Goal: Information Seeking & Learning: Check status

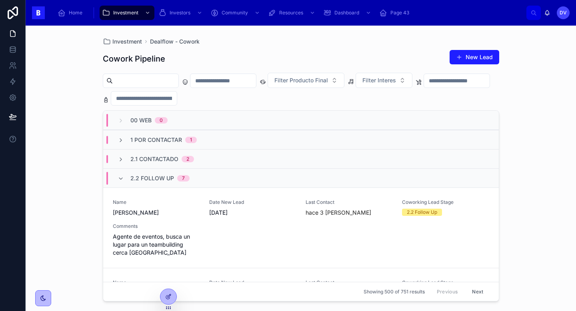
scroll to position [461, 0]
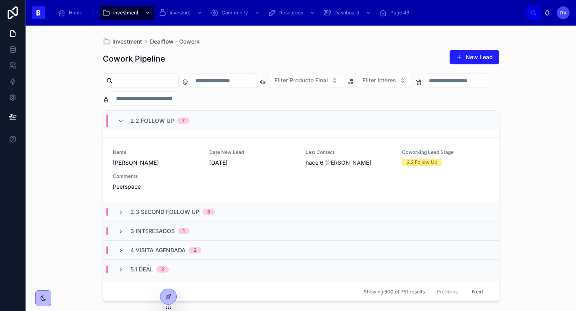
click at [245, 82] on input "text" at bounding box center [223, 80] width 66 height 11
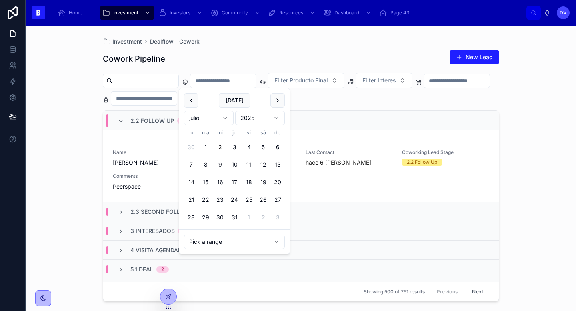
click at [223, 145] on button "2" at bounding box center [220, 147] width 14 height 14
type input "**********"
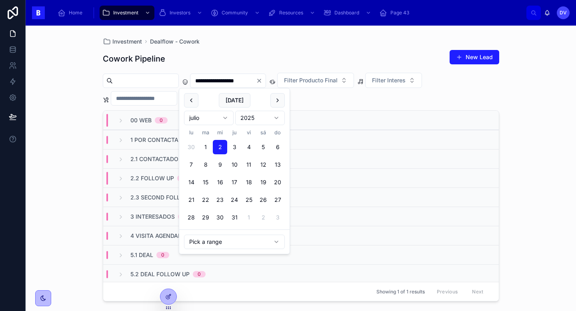
click at [254, 58] on div "Cowork Pipeline New Lead" at bounding box center [301, 59] width 397 height 18
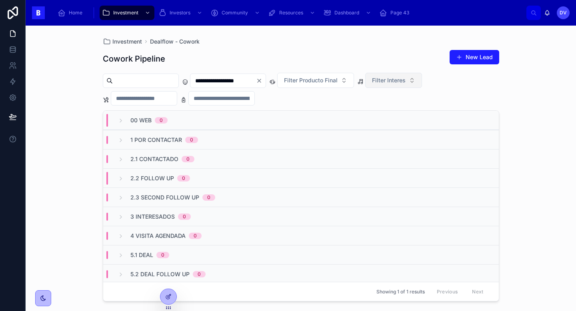
click at [422, 80] on button "Filter Interes" at bounding box center [393, 80] width 57 height 15
click at [420, 114] on div "Cowork" at bounding box center [409, 112] width 96 height 13
click at [409, 82] on button "Cowork" at bounding box center [387, 80] width 44 height 15
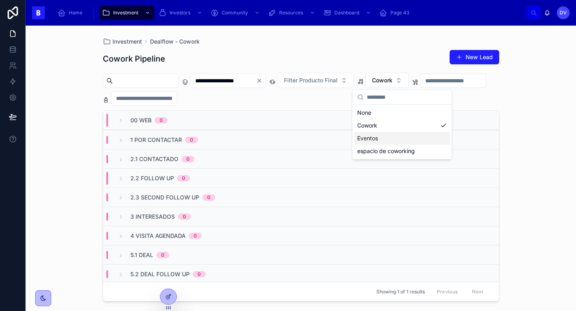
click at [404, 139] on div "Eventos" at bounding box center [402, 138] width 96 height 13
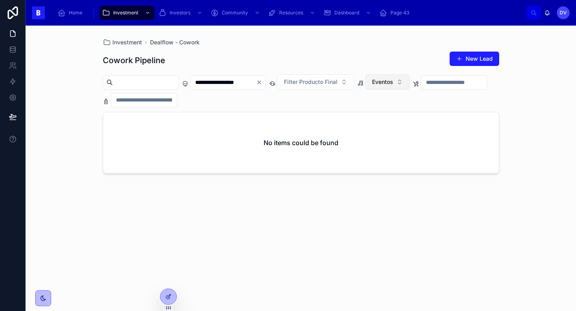
click at [410, 84] on button "Eventos" at bounding box center [387, 81] width 44 height 15
click at [262, 85] on icon "Clear" at bounding box center [259, 82] width 6 height 6
click at [252, 80] on input "text" at bounding box center [223, 82] width 66 height 11
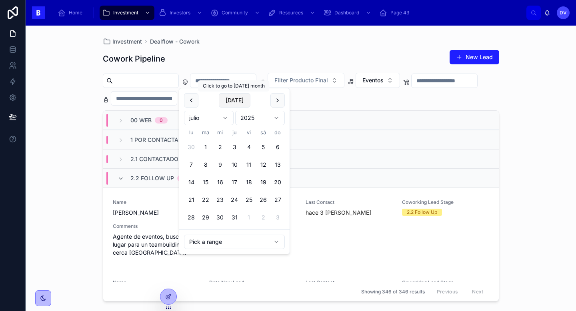
click at [240, 102] on button "[DATE]" at bounding box center [235, 100] width 32 height 14
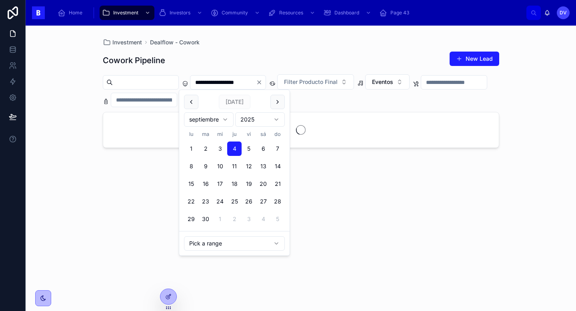
click at [192, 101] on button at bounding box center [191, 102] width 14 height 14
click at [190, 182] on button "14" at bounding box center [191, 184] width 14 height 14
type input "**********"
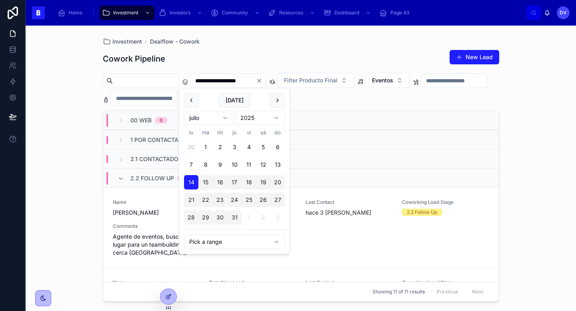
click at [234, 51] on div "Cowork Pipeline New Lead" at bounding box center [301, 59] width 397 height 18
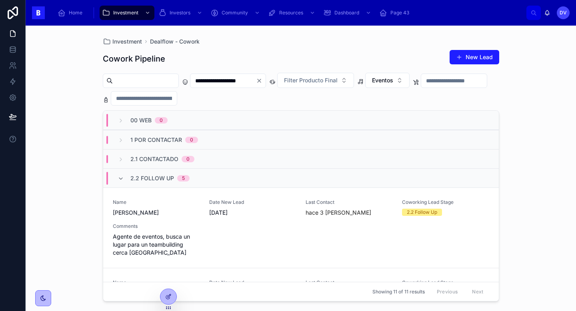
click at [138, 178] on span "2.2 Follow Up" at bounding box center [152, 178] width 44 height 8
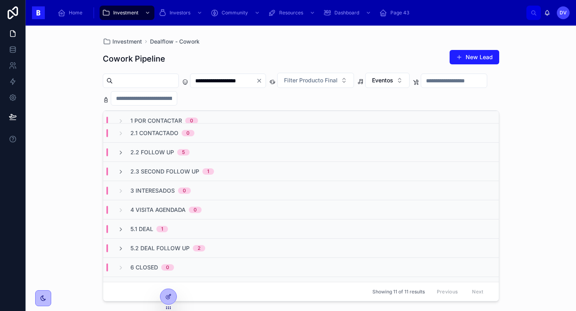
scroll to position [28, 0]
click at [410, 81] on button "Eventos" at bounding box center [387, 80] width 44 height 15
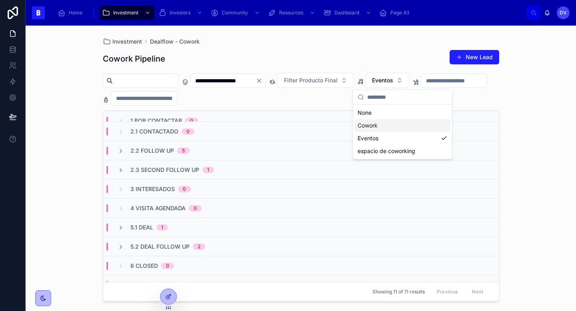
click at [412, 127] on div "Cowork" at bounding box center [403, 125] width 96 height 13
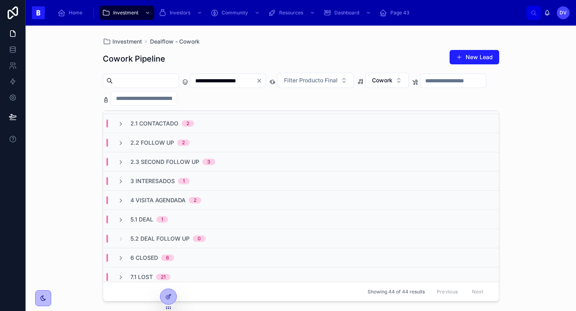
scroll to position [39, 0]
